Goal: Information Seeking & Learning: Learn about a topic

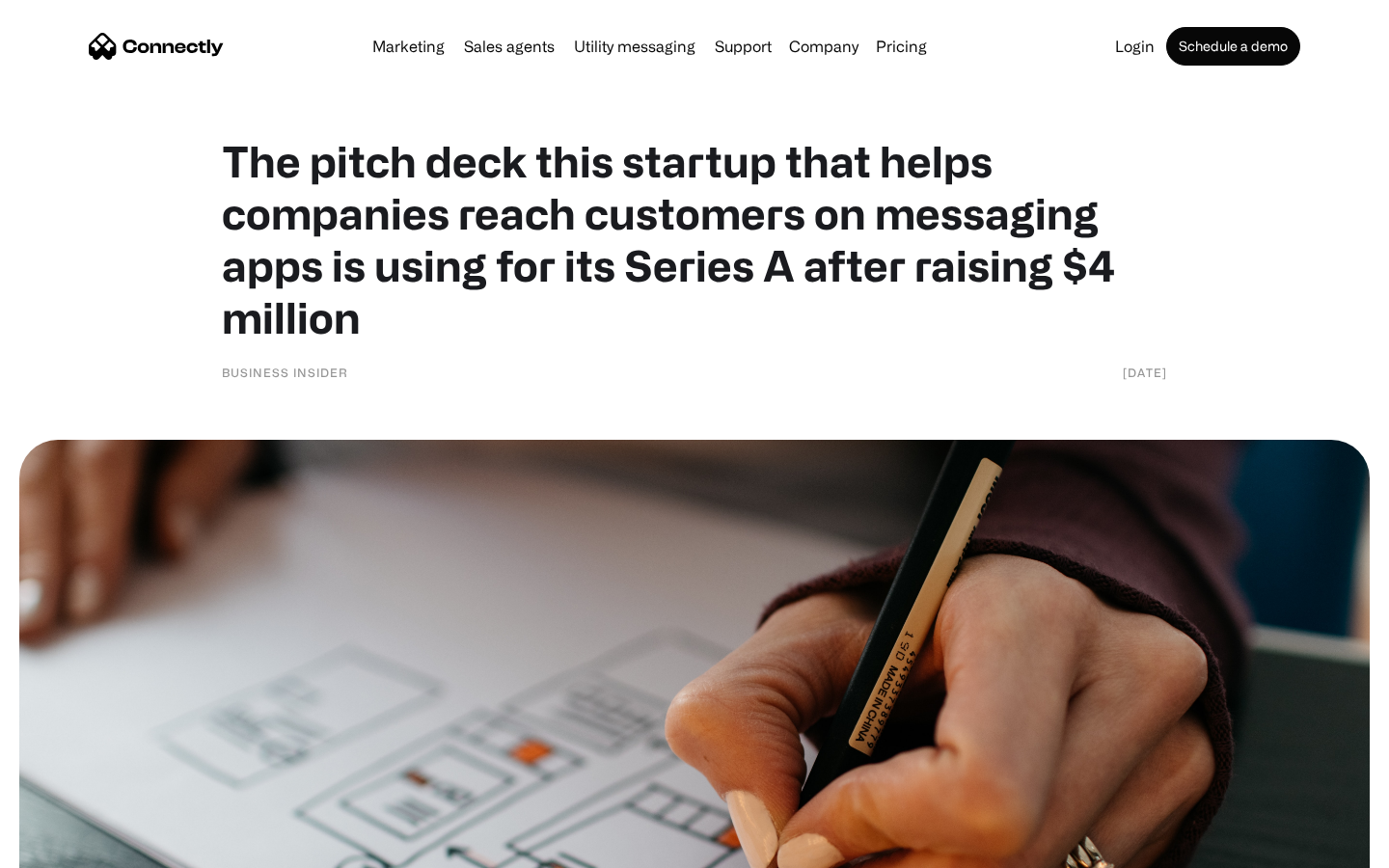
scroll to position [8364, 0]
